Goal: Find specific page/section: Find specific page/section

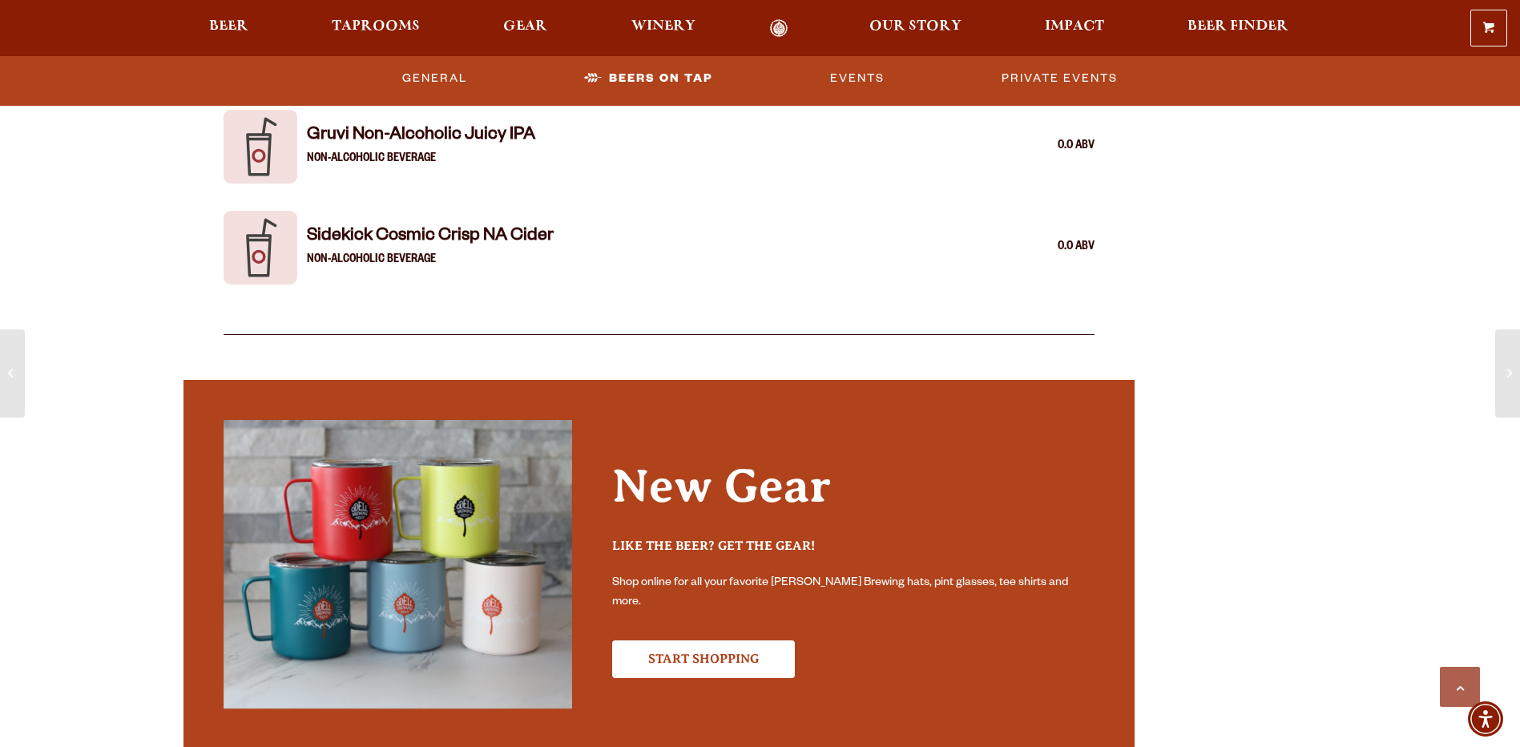
scroll to position [3365, 0]
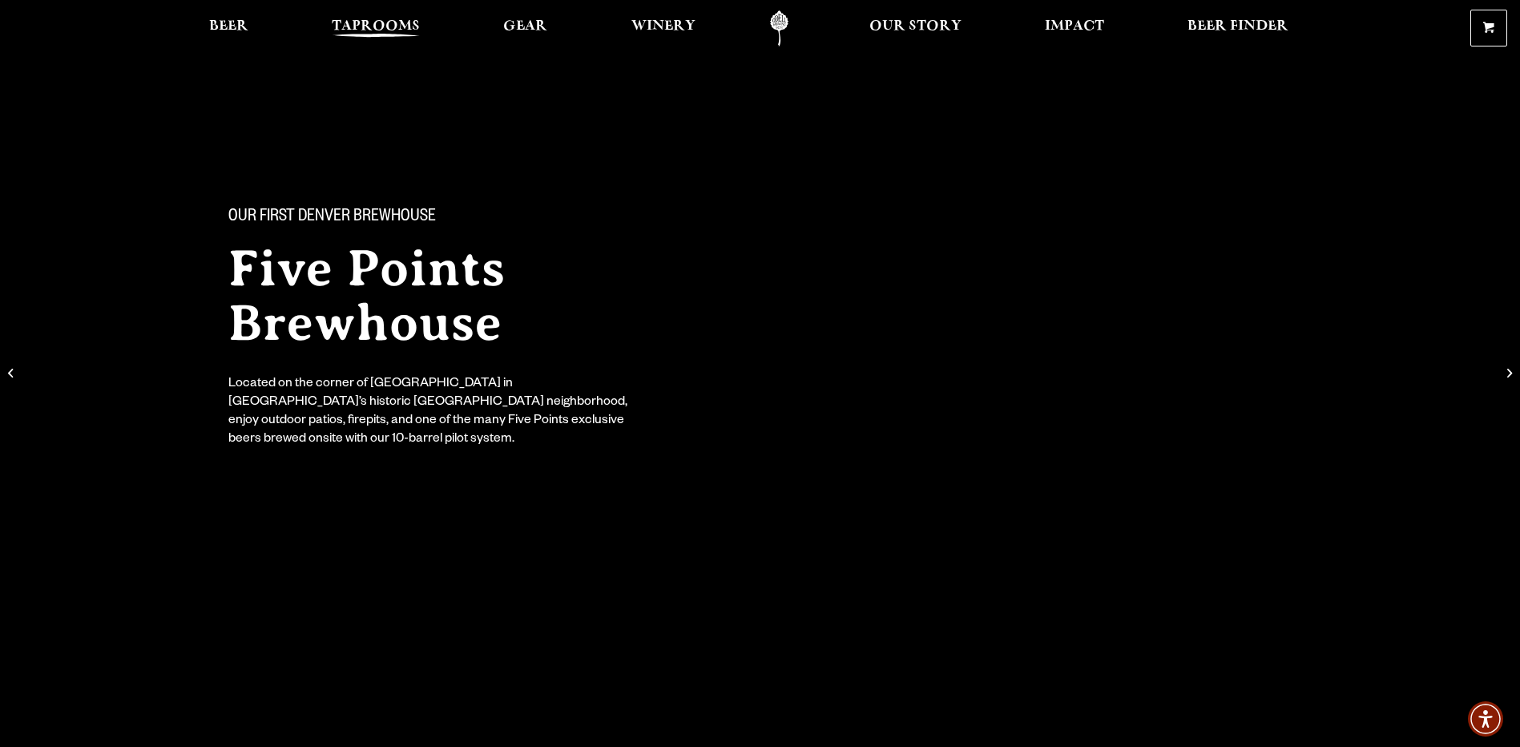
click at [389, 32] on span "Taprooms" at bounding box center [376, 26] width 88 height 13
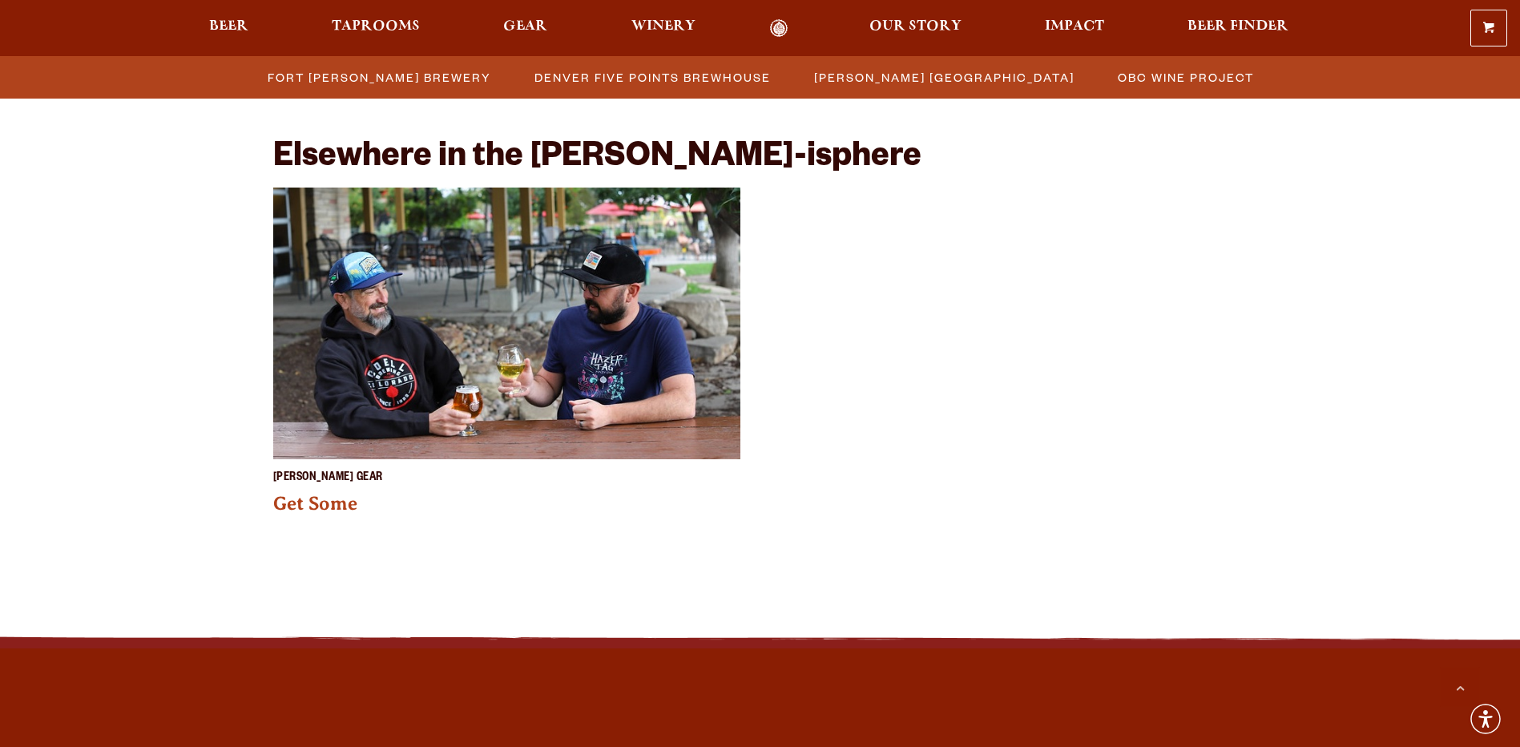
scroll to position [881, 0]
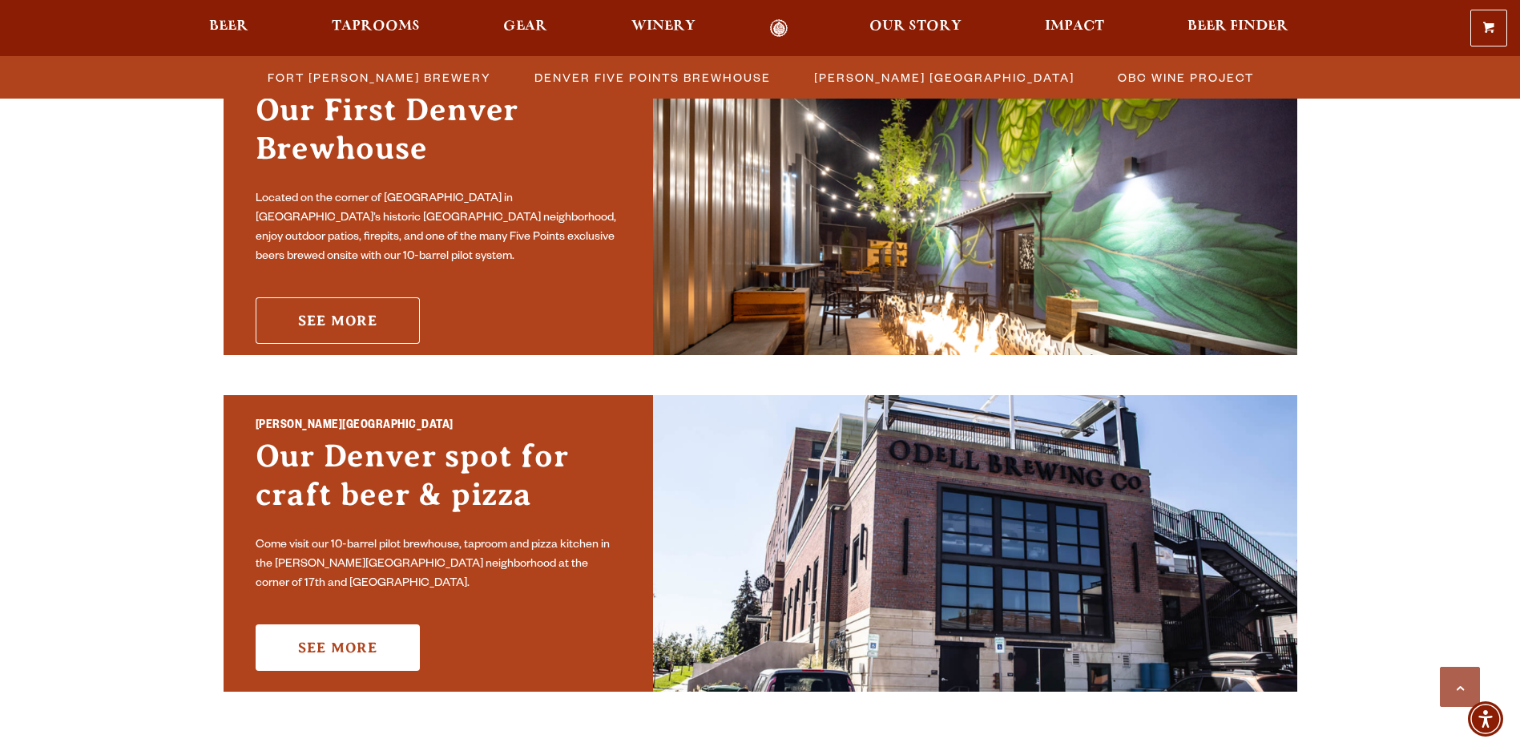
click at [351, 297] on link "See More" at bounding box center [338, 320] width 164 height 46
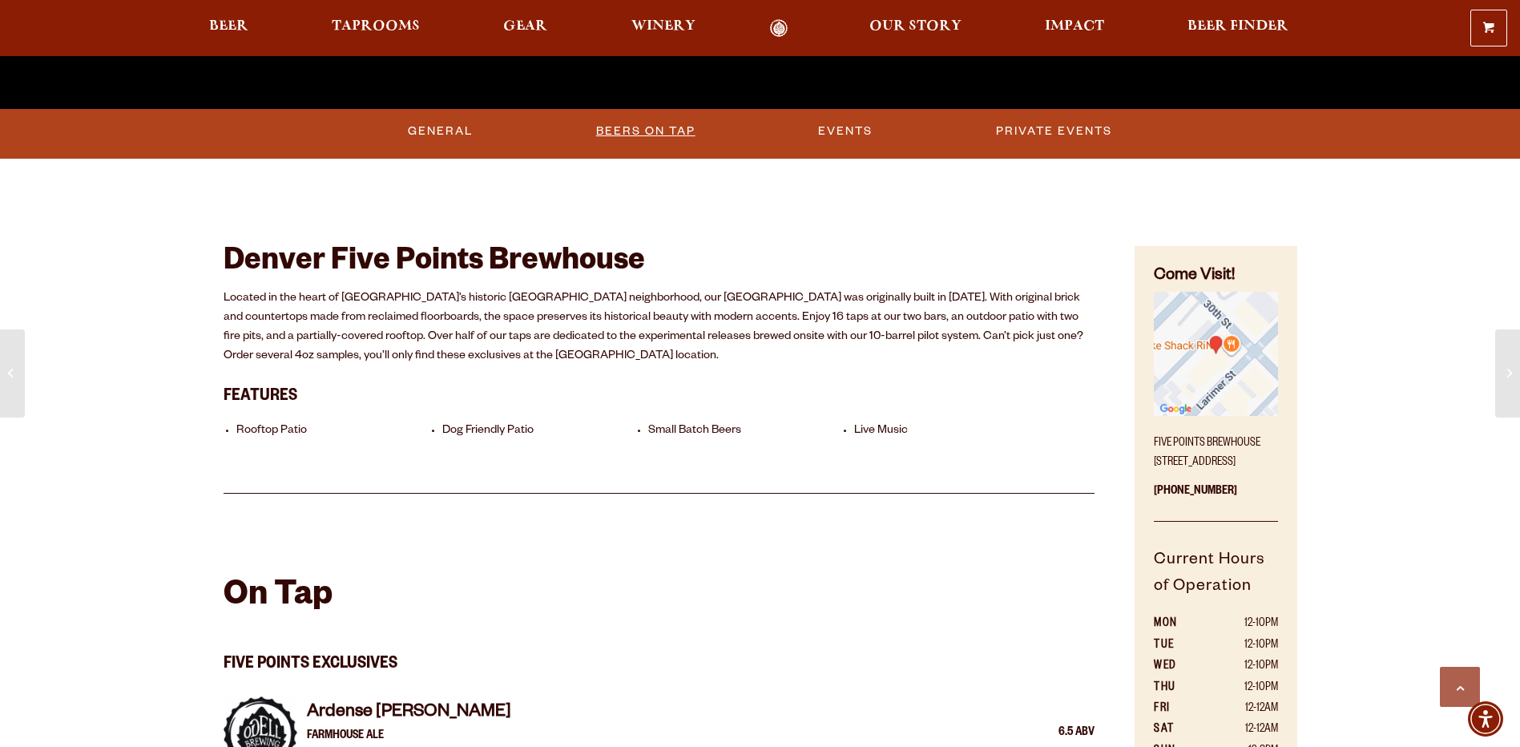
scroll to position [721, 0]
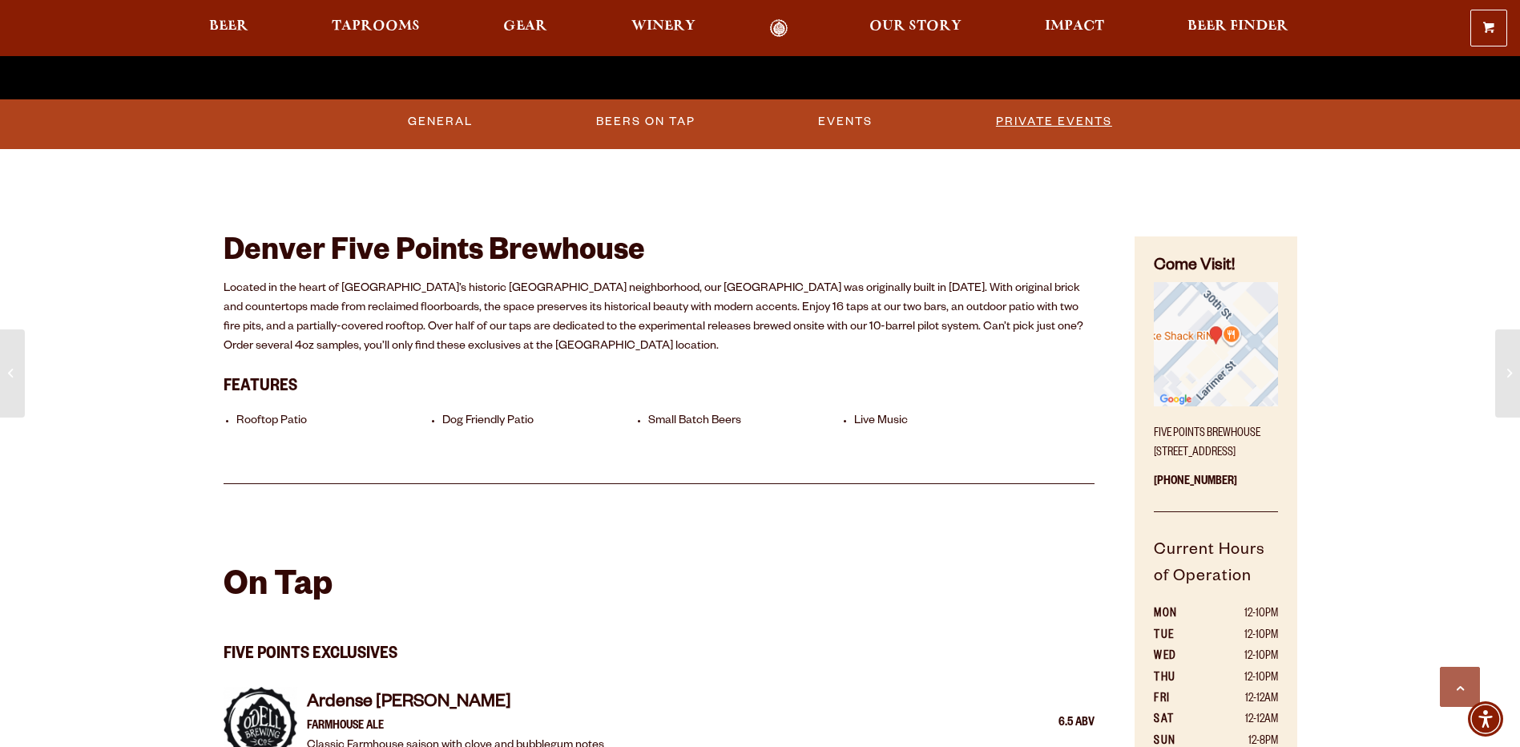
click at [1033, 117] on link "Private Events" at bounding box center [1053, 121] width 129 height 37
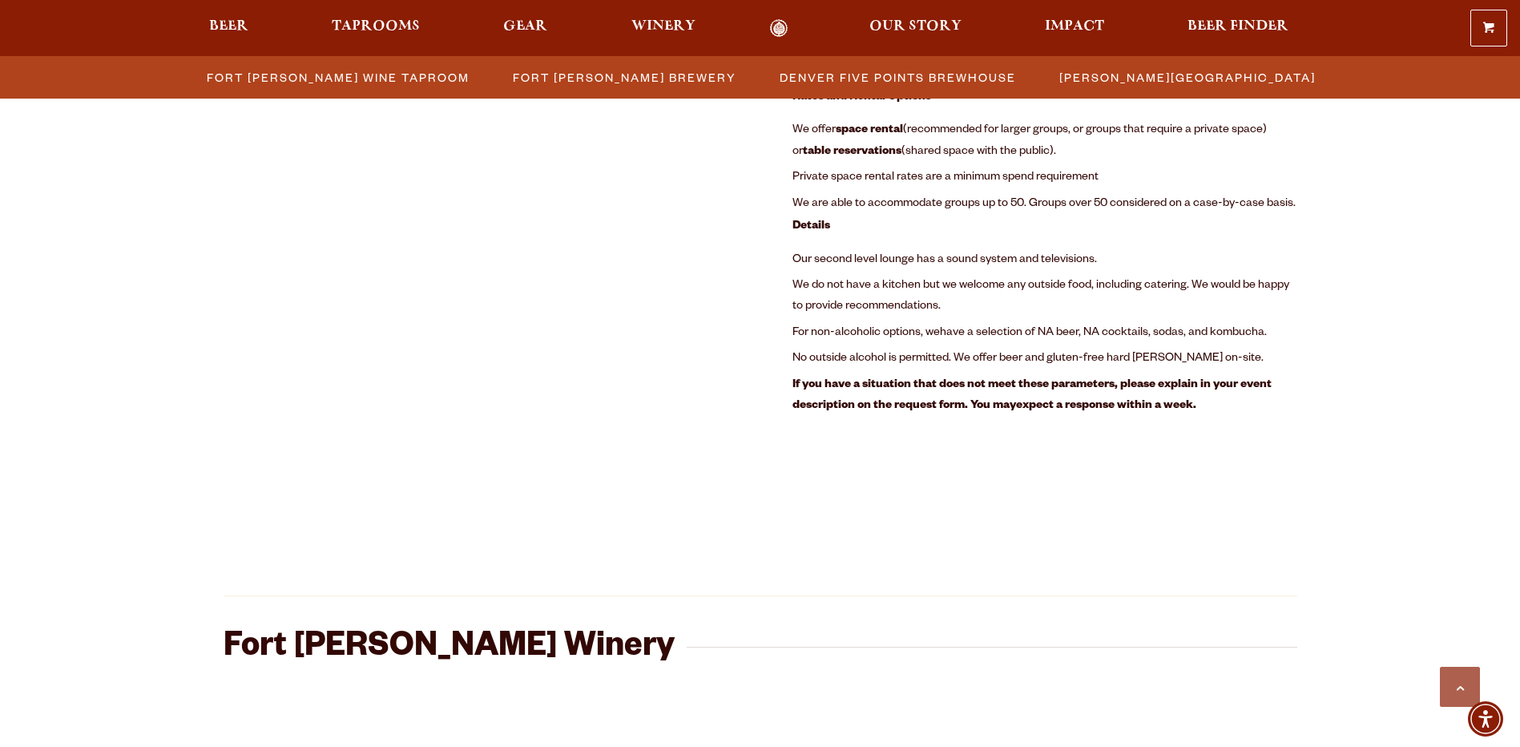
scroll to position [2108, 0]
